Goal: Task Accomplishment & Management: Manage account settings

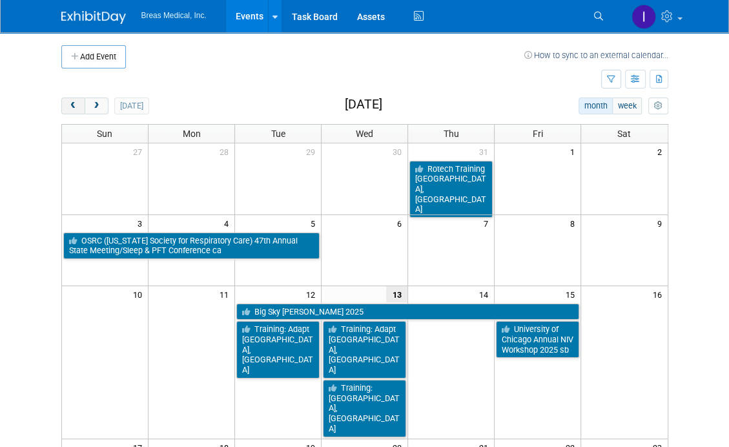
click at [75, 106] on span "prev" at bounding box center [73, 106] width 10 height 8
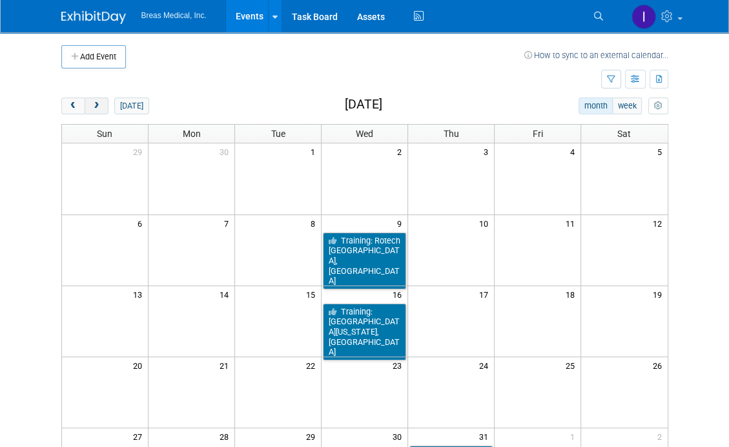
click at [93, 103] on span "next" at bounding box center [97, 106] width 10 height 8
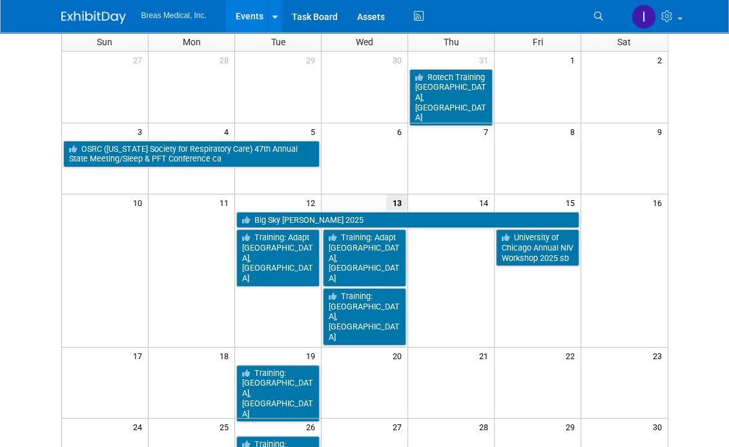
scroll to position [65, 0]
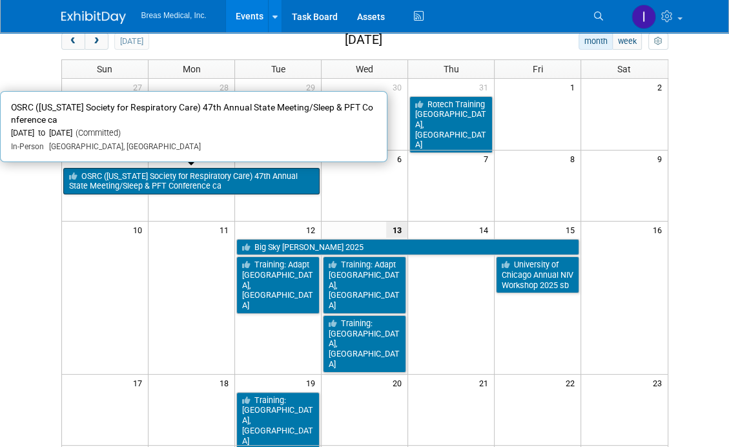
click at [208, 172] on link "OSRC ([US_STATE] Society for Respiratory Care) 47th Annual State Meeting/Sleep …" at bounding box center [191, 181] width 257 height 26
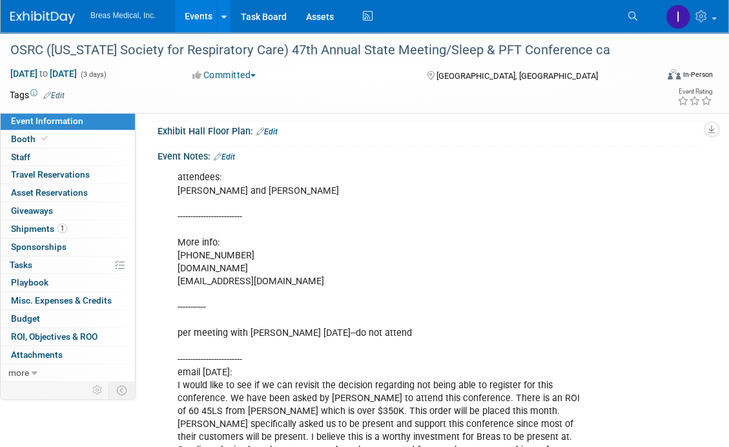
scroll to position [194, 0]
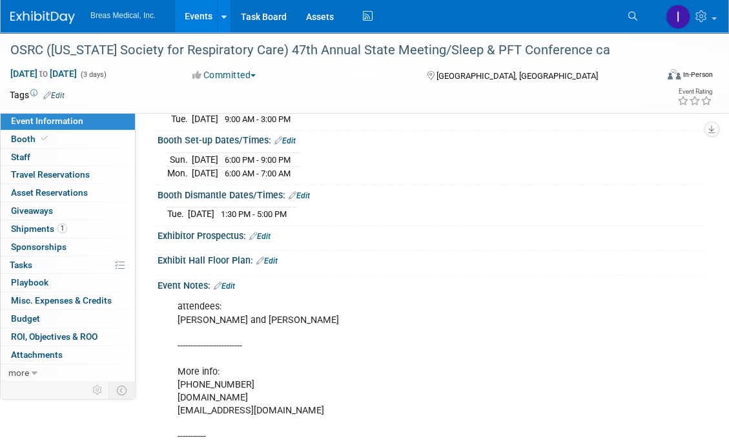
click at [235, 285] on link "Edit" at bounding box center [224, 285] width 21 height 9
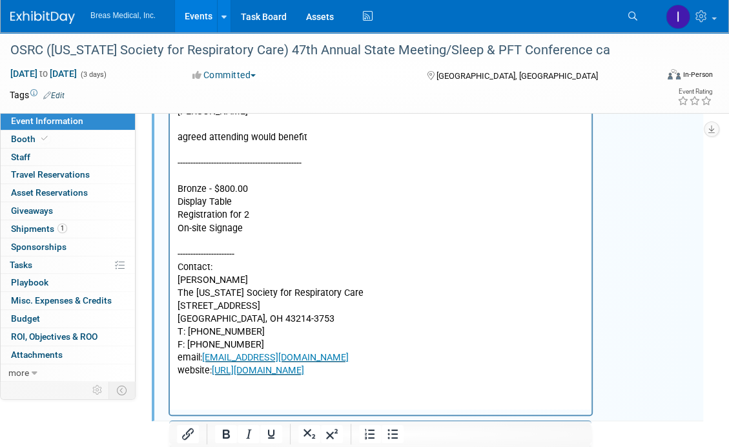
scroll to position [796, 0]
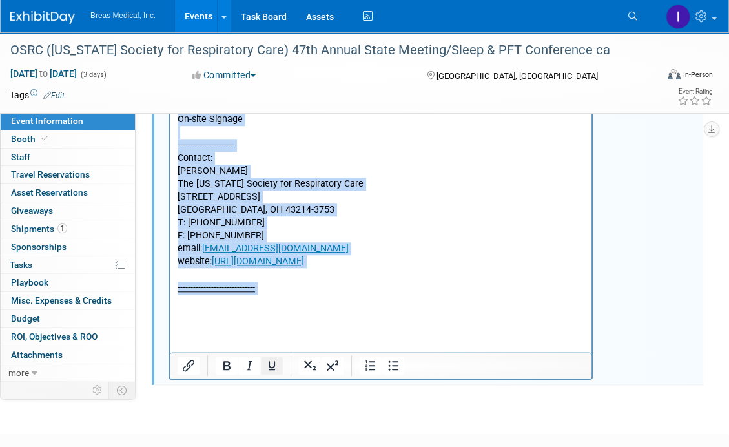
click at [271, 364] on icon "Underline" at bounding box center [271, 365] width 6 height 9
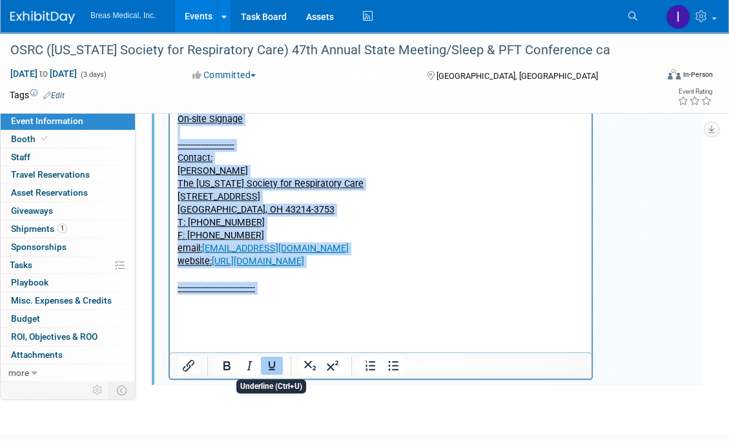
click at [271, 364] on icon "Underline" at bounding box center [271, 365] width 6 height 9
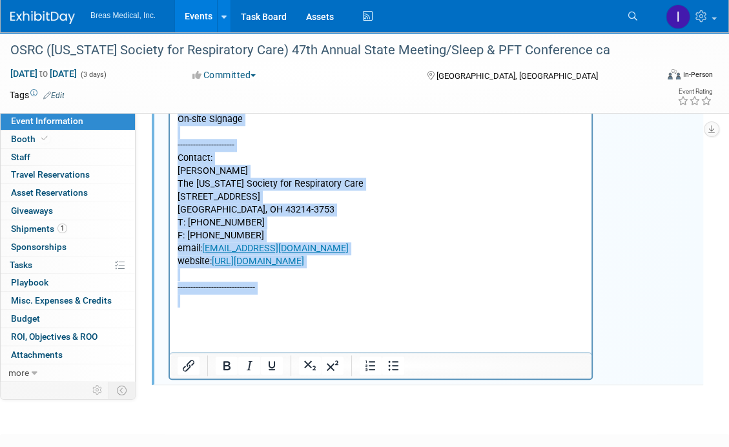
click at [205, 299] on p "Rich Text Area. Press ALT-0 for help." at bounding box center [380, 301] width 407 height 13
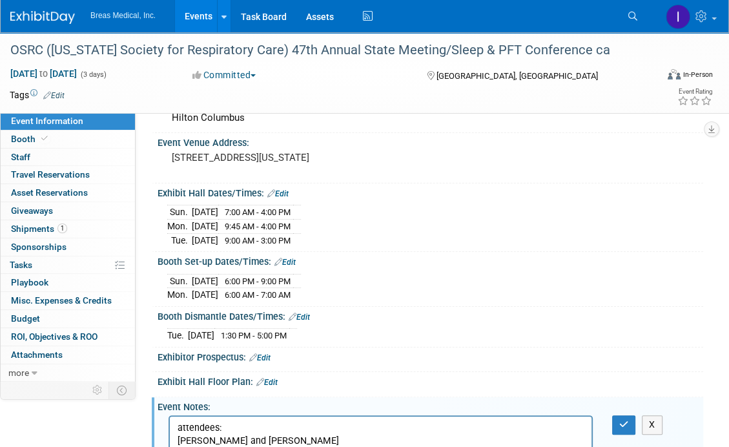
scroll to position [150, 0]
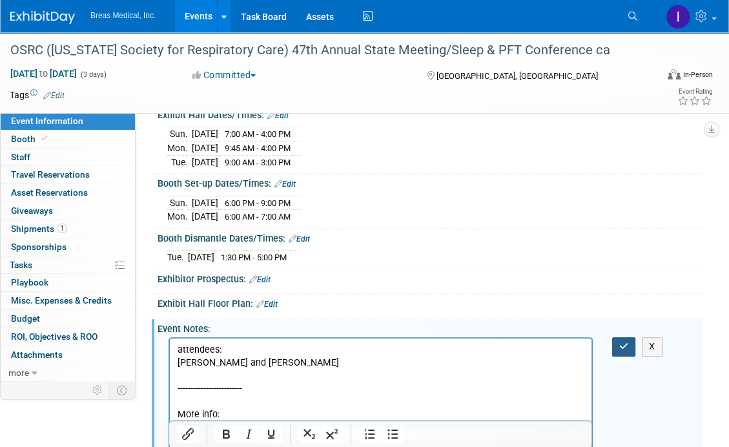
click at [626, 341] on icon "button" at bounding box center [624, 345] width 10 height 9
